Goal: Task Accomplishment & Management: Manage account settings

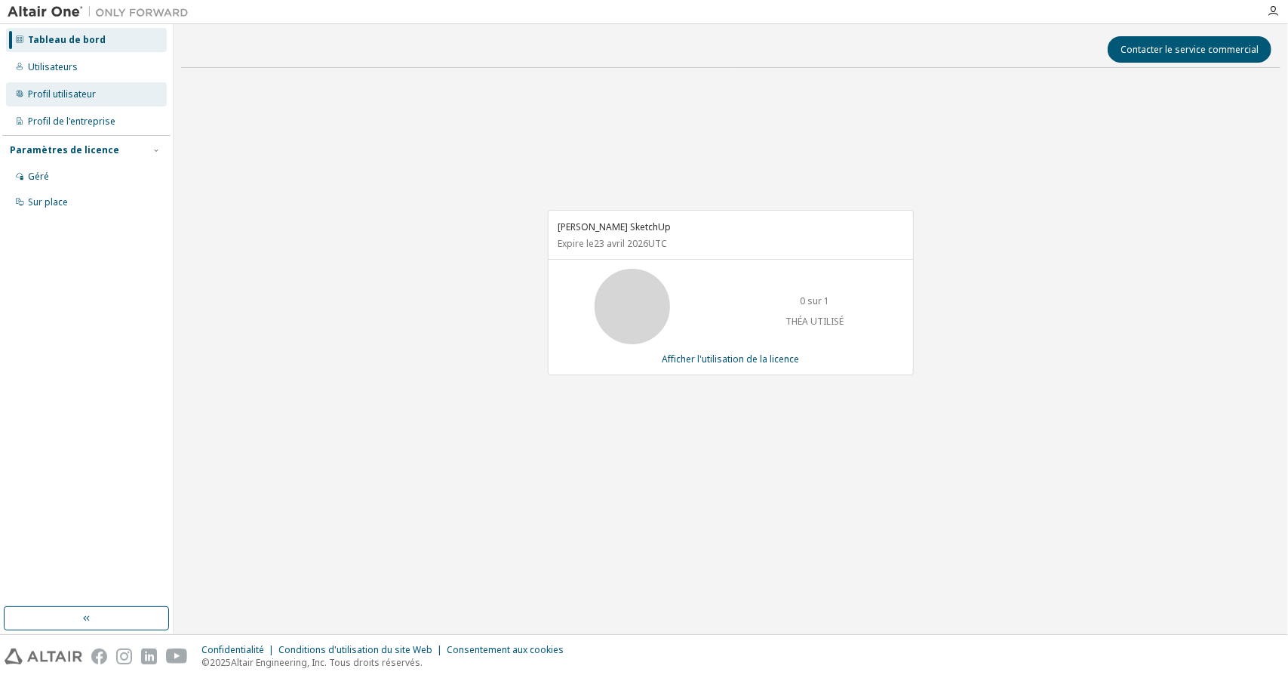
click at [63, 90] on font "Profil utilisateur" at bounding box center [62, 94] width 68 height 13
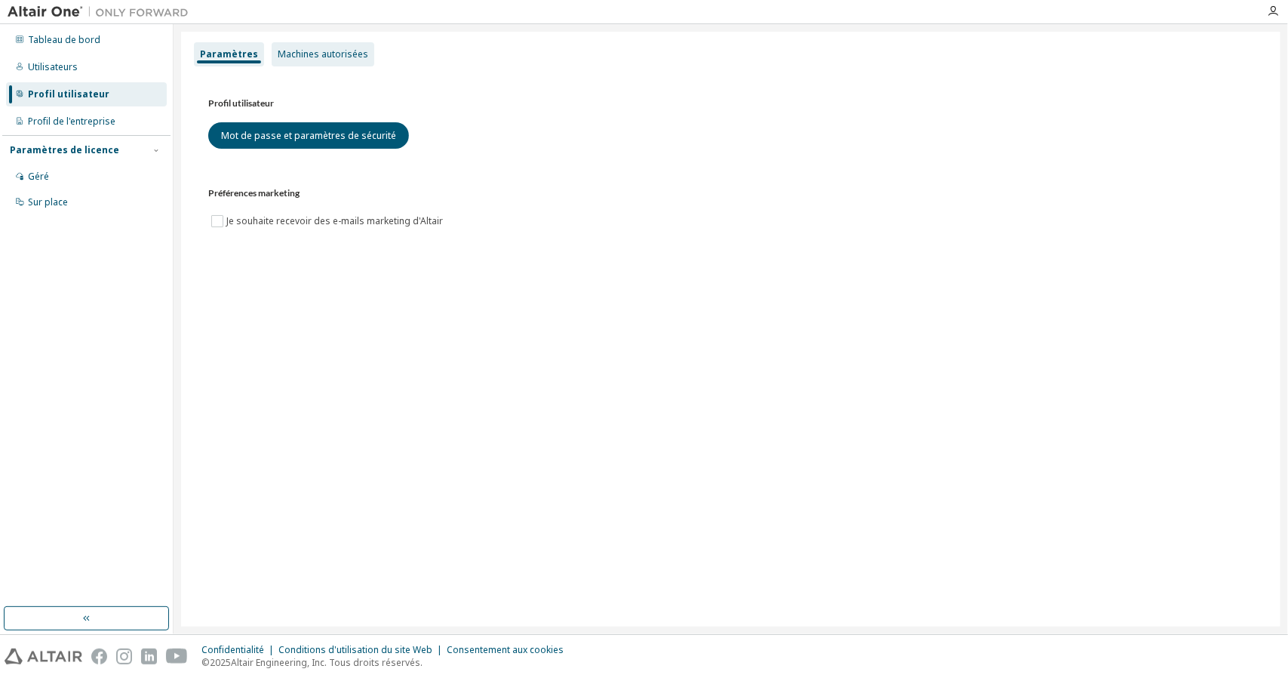
click at [307, 54] on font "Machines autorisées" at bounding box center [323, 54] width 91 height 13
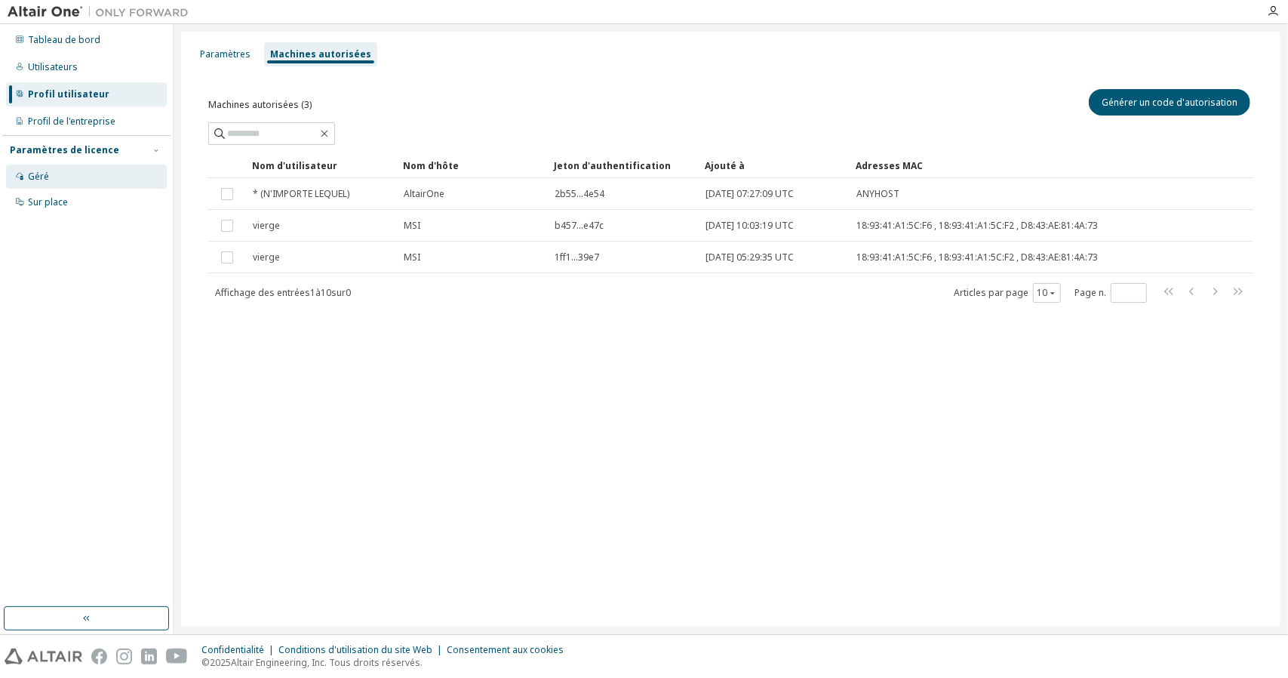
click at [42, 176] on font "Géré" at bounding box center [38, 176] width 21 height 13
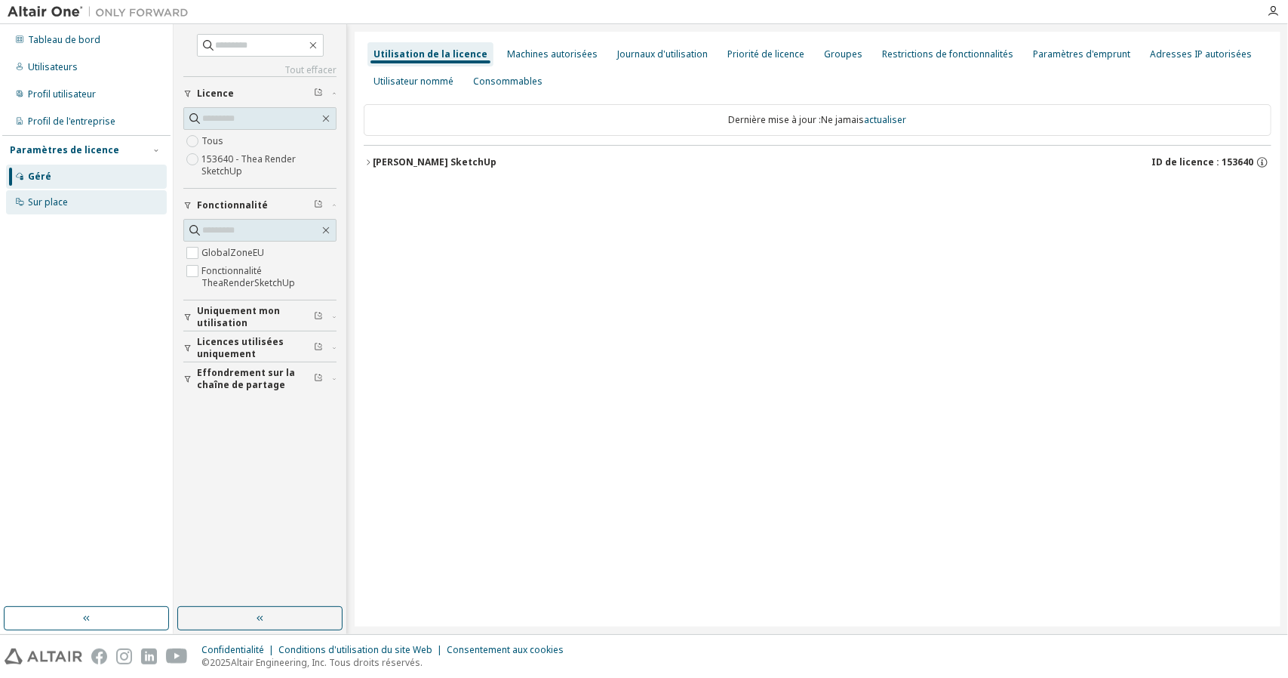
click at [46, 203] on font "Sur place" at bounding box center [48, 201] width 40 height 13
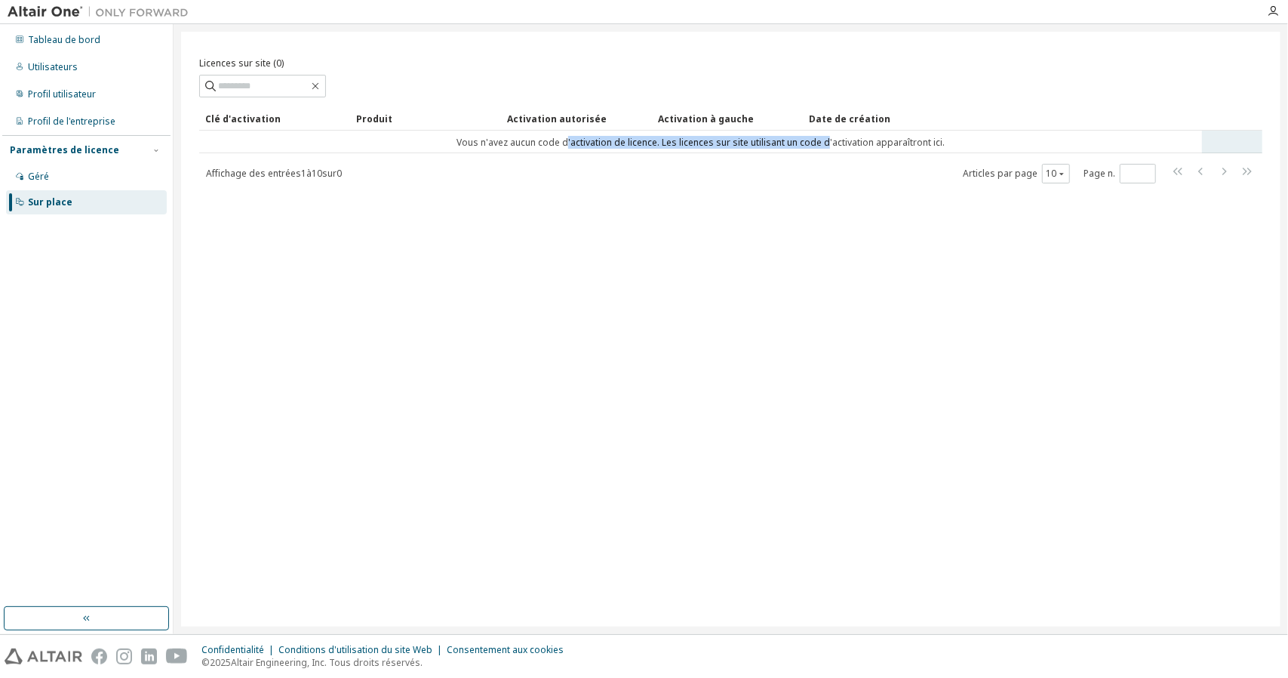
drag, startPoint x: 648, startPoint y: 146, endPoint x: 828, endPoint y: 150, distance: 179.7
click at [828, 150] on td "Vous n'avez aucun code d'activation de licence. Les licences sur site utilisant…" at bounding box center [700, 142] width 1003 height 23
click at [825, 146] on font "Vous n'avez aucun code d'activation de licence. Les licences sur site utilisant…" at bounding box center [701, 142] width 488 height 13
click at [54, 121] on font "Profil de l'entreprise" at bounding box center [72, 121] width 88 height 13
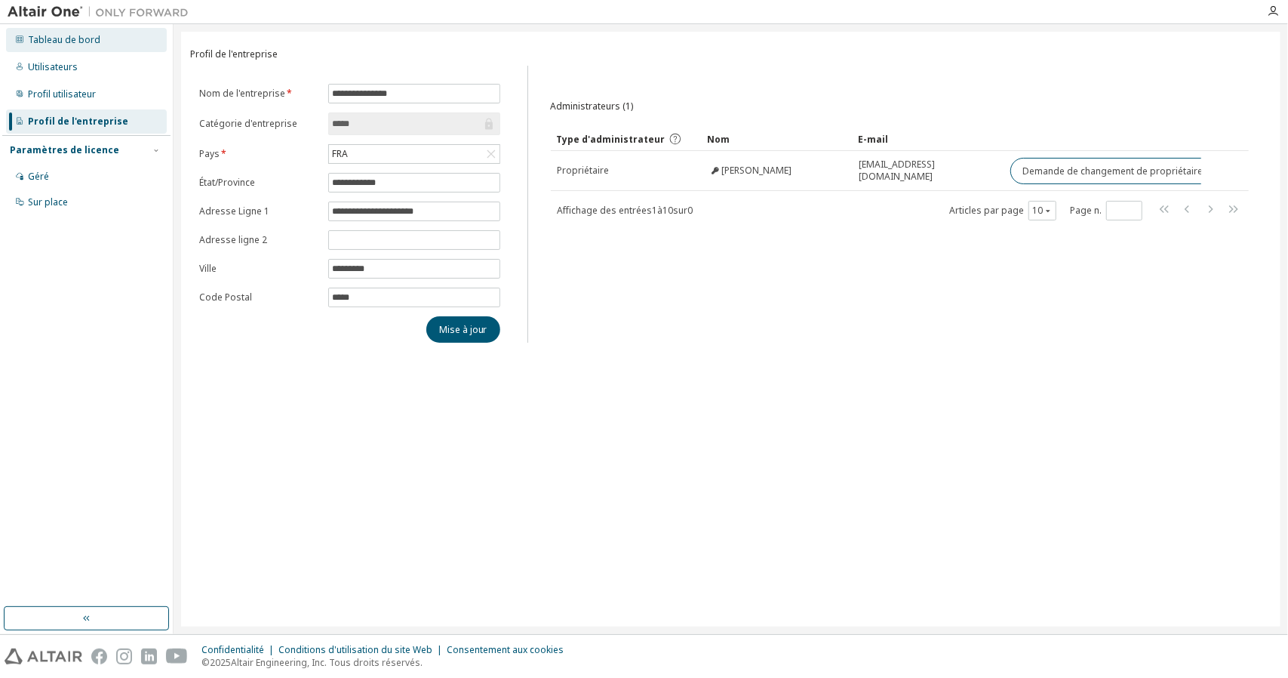
click at [56, 32] on div "Tableau de bord" at bounding box center [86, 40] width 161 height 24
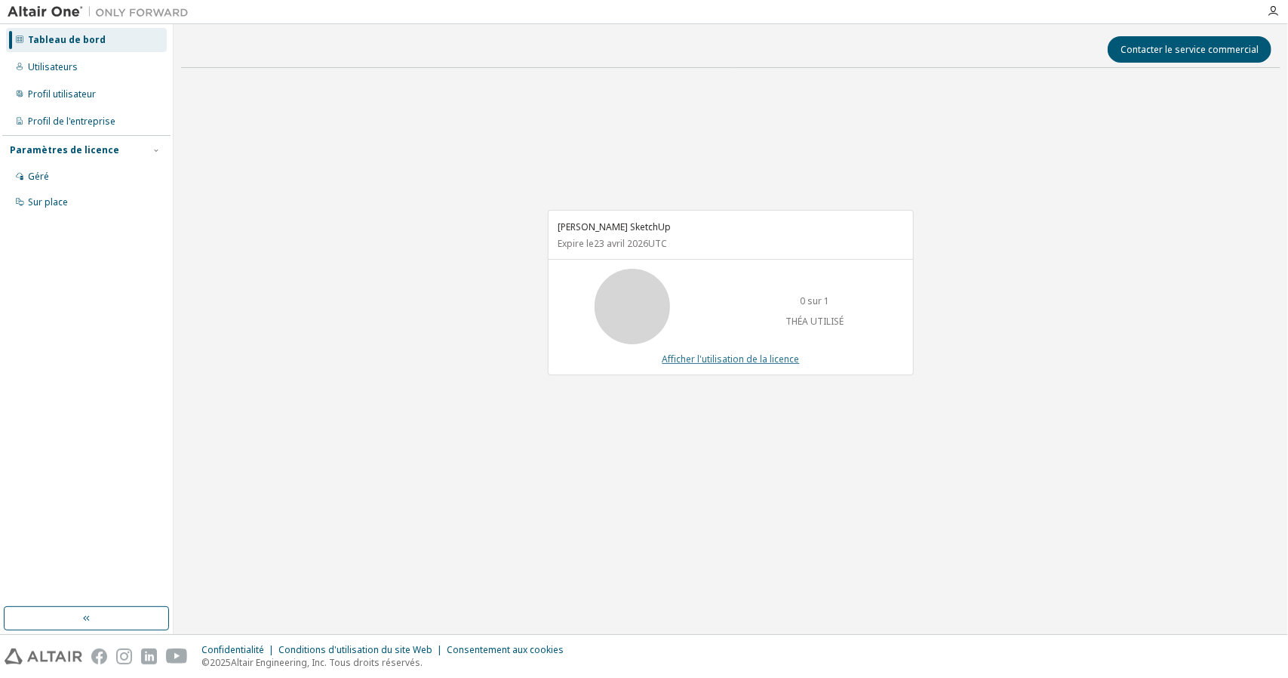
click at [782, 359] on font "Afficher l'utilisation de la licence" at bounding box center [731, 358] width 137 height 13
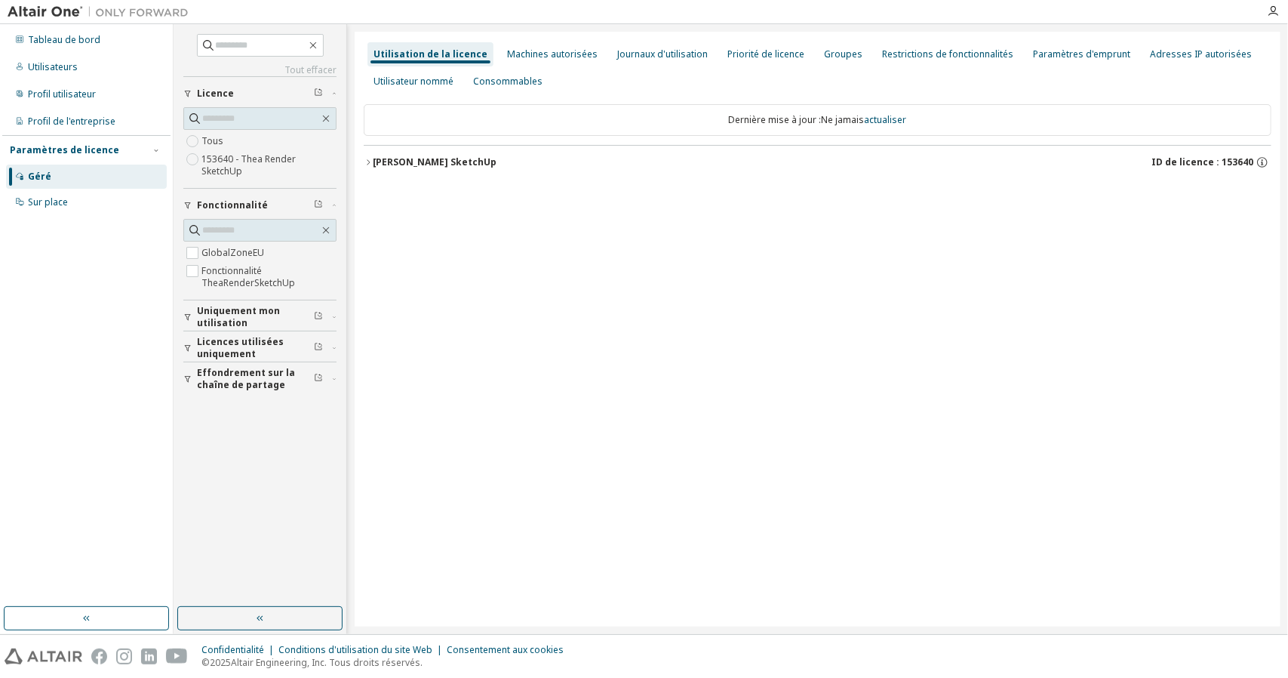
click at [420, 159] on font "Théa Render SketchUp" at bounding box center [435, 161] width 124 height 13
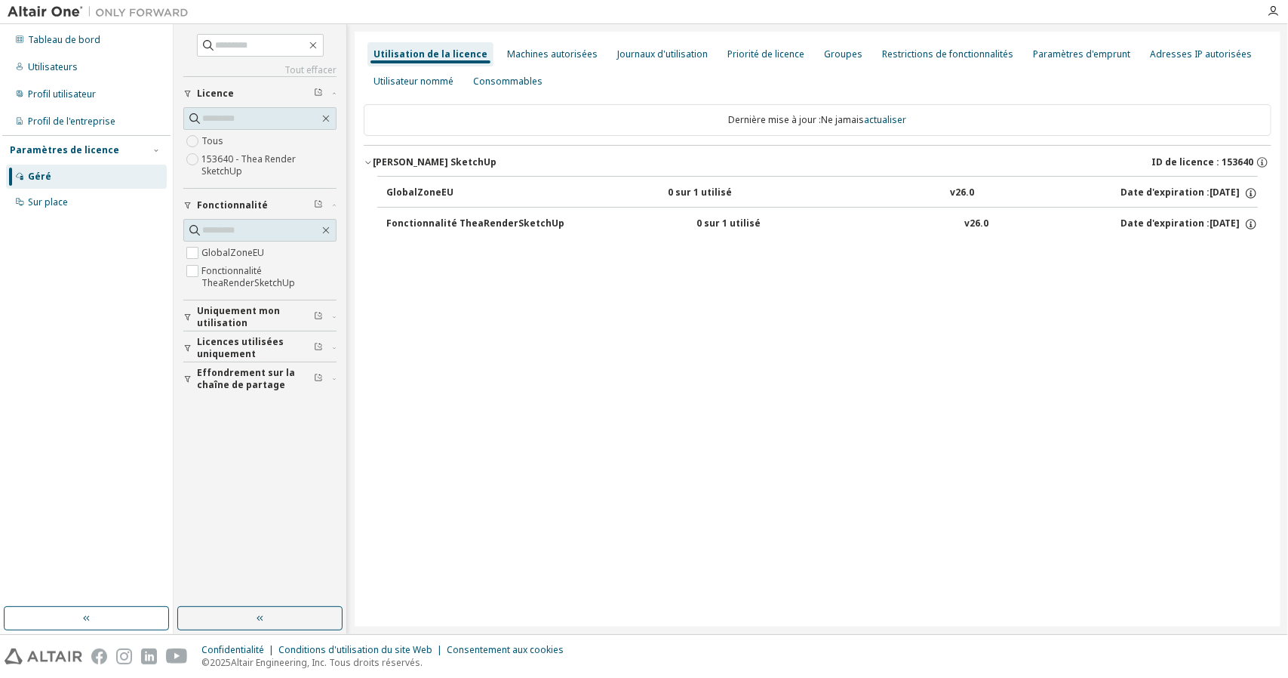
click at [1171, 220] on font "Date d'expiration :" at bounding box center [1165, 223] width 89 height 13
click at [1146, 224] on font "Date d'expiration :" at bounding box center [1165, 223] width 89 height 13
click at [1142, 223] on font "Date d'expiration :" at bounding box center [1165, 223] width 89 height 13
click at [520, 217] on font "Fonctionnalité TheaRenderSketchUp" at bounding box center [475, 223] width 178 height 13
click at [402, 223] on font "Fonctionnalité TheaRenderSketchUp" at bounding box center [475, 223] width 178 height 13
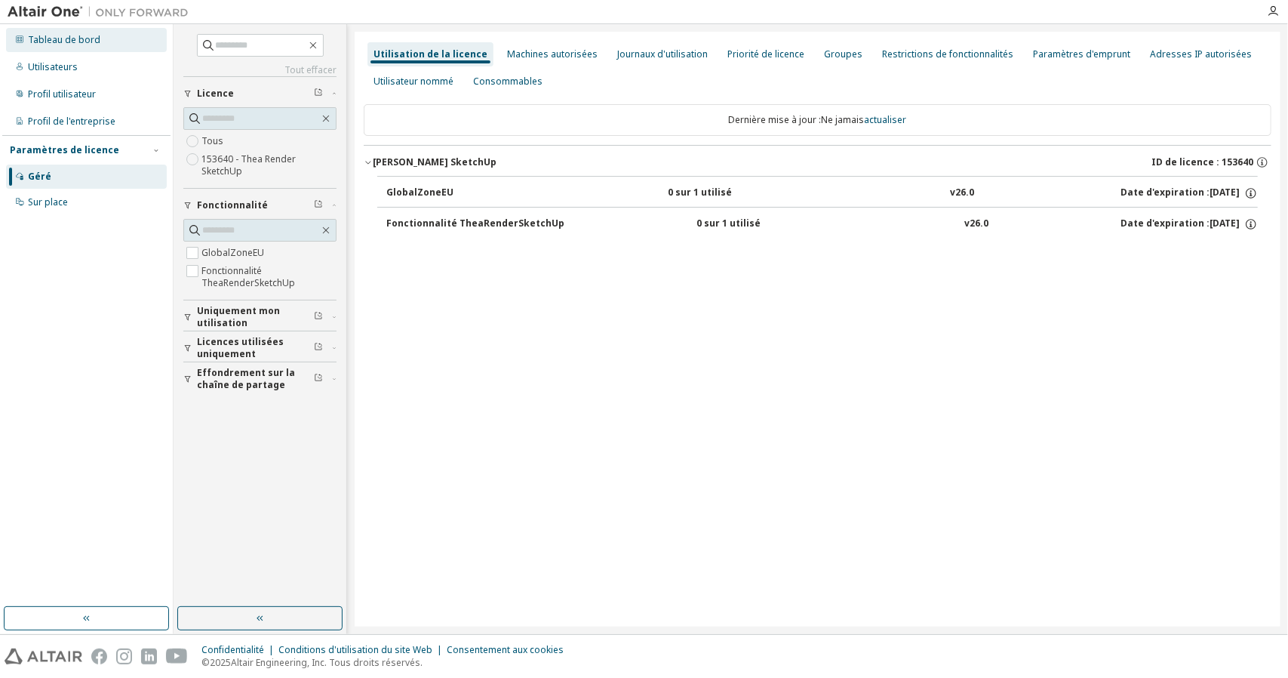
click at [63, 43] on font "Tableau de bord" at bounding box center [64, 39] width 72 height 13
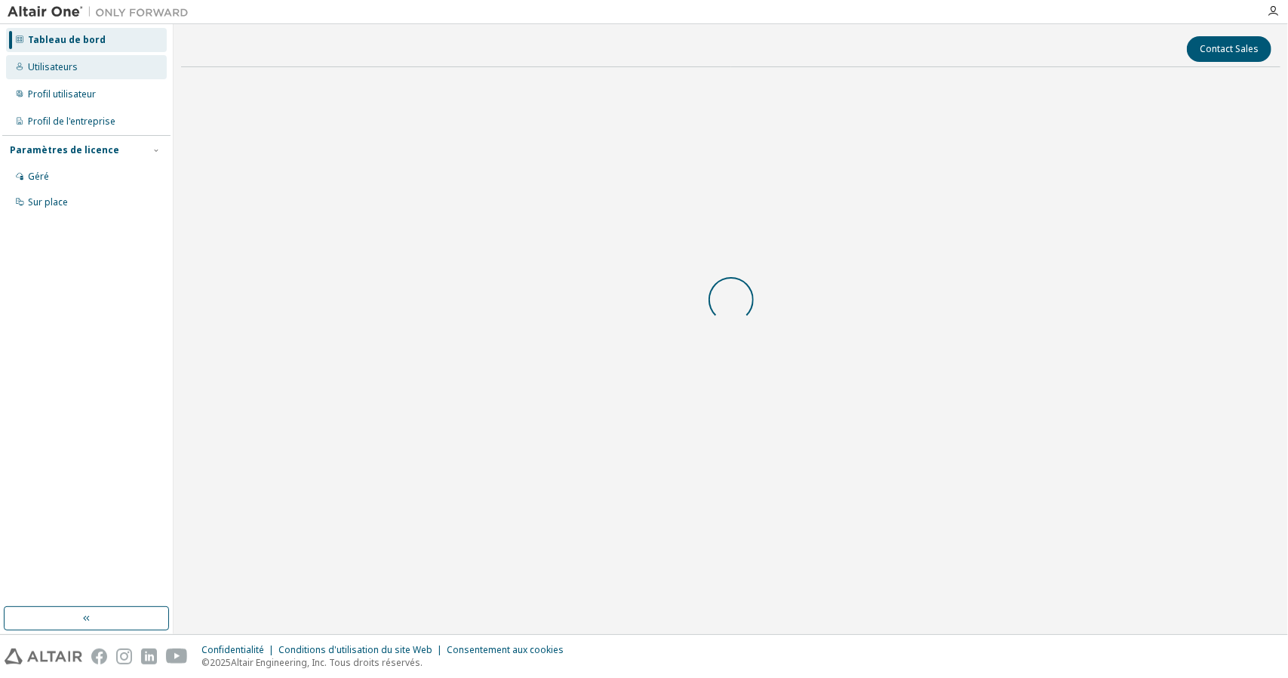
click at [71, 70] on font "Utilisateurs" at bounding box center [53, 66] width 50 height 13
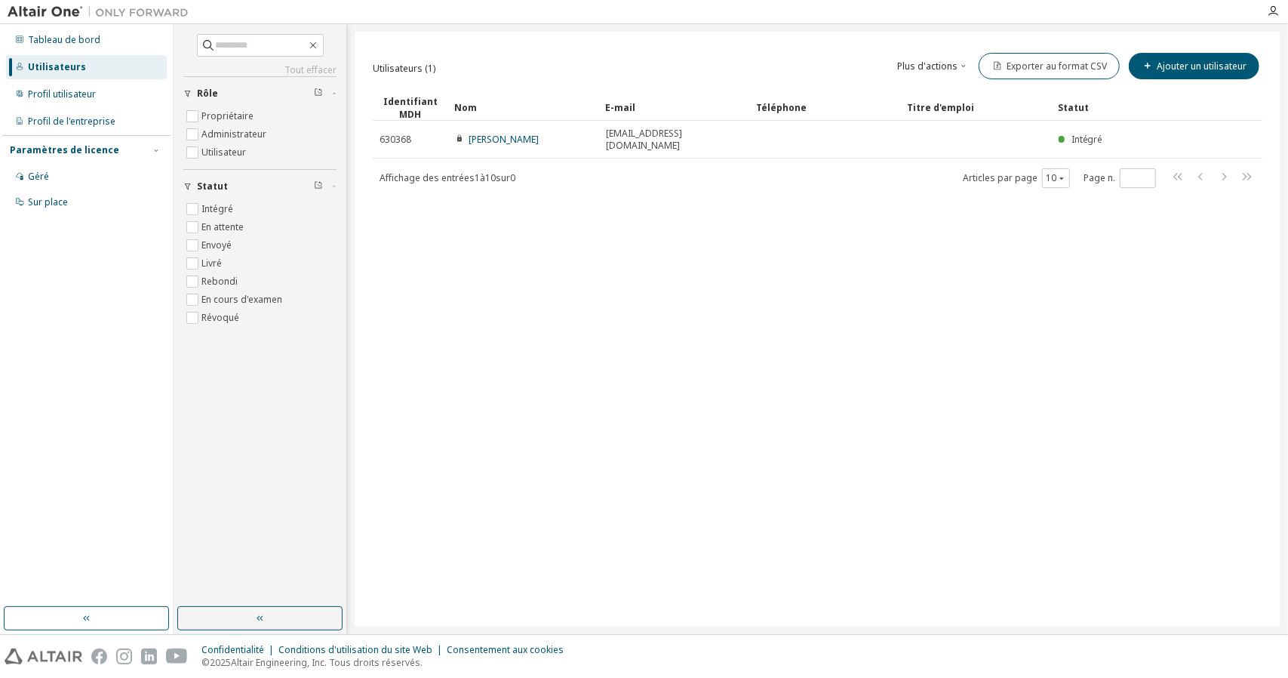
click at [676, 297] on div "Utilisateurs (1) Plus d'actions Importer à partir d'un fichier CSV Exporter au …" at bounding box center [818, 329] width 926 height 595
